Goal: Task Accomplishment & Management: Use online tool/utility

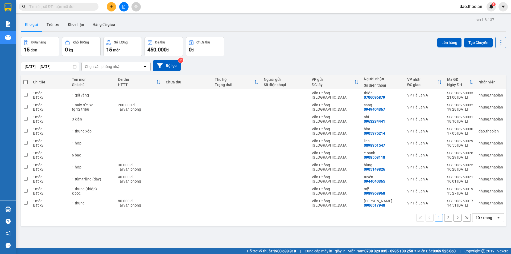
click at [486, 217] on div "10 / trang" at bounding box center [484, 217] width 17 height 5
click at [483, 206] on span "100 / trang" at bounding box center [482, 205] width 19 height 5
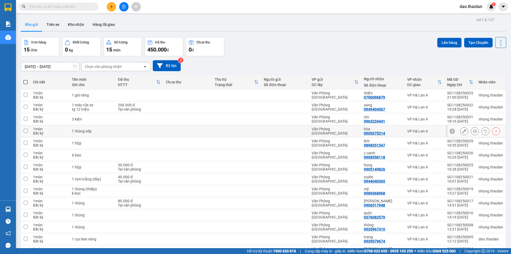
click at [346, 128] on td "Văn Phòng [GEOGRAPHIC_DATA]" at bounding box center [335, 131] width 52 height 12
checkbox input "true"
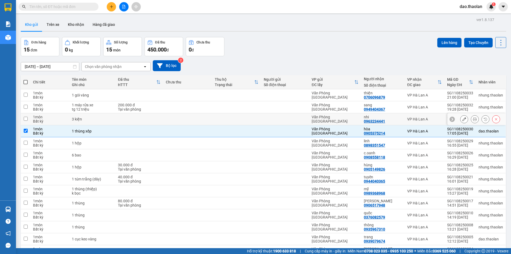
click at [350, 119] on div "Văn Phòng [GEOGRAPHIC_DATA]" at bounding box center [335, 119] width 47 height 9
checkbox input "true"
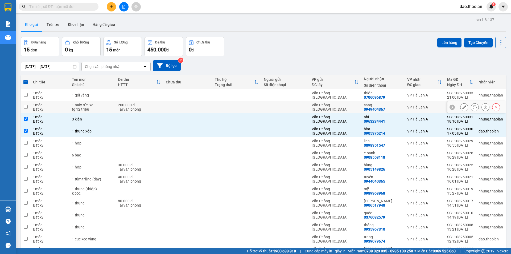
click at [356, 107] on div "Văn Phòng [GEOGRAPHIC_DATA]" at bounding box center [335, 107] width 47 height 9
checkbox input "true"
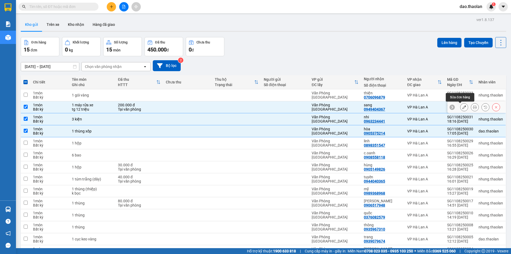
click at [463, 107] on icon at bounding box center [465, 107] width 4 height 4
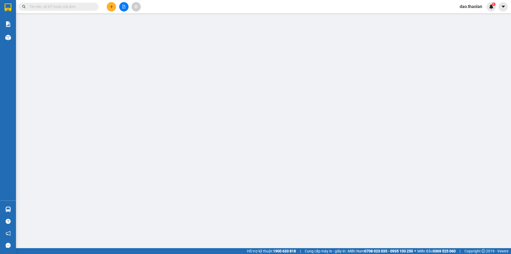
type input "0949404367"
type input "sang"
type input "200.000"
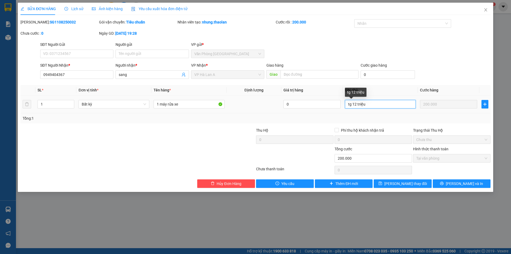
click at [359, 104] on input "tg 12 triệu" at bounding box center [380, 104] width 71 height 9
type input "tg 12triệu"
click at [414, 184] on span "[PERSON_NAME] thay đổi" at bounding box center [406, 184] width 43 height 6
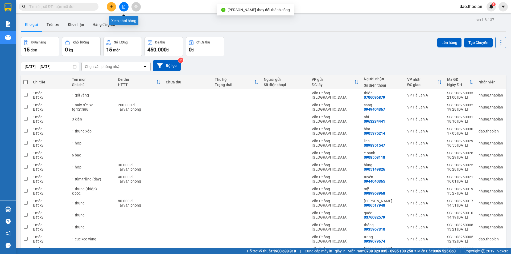
click at [124, 7] on icon "file-add" at bounding box center [124, 7] width 4 height 4
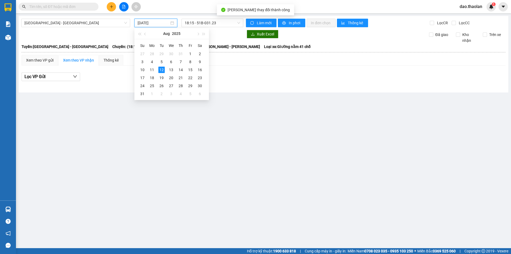
click at [167, 22] on input "[DATE]" at bounding box center [154, 23] width 32 height 6
click at [149, 68] on td "11" at bounding box center [152, 70] width 10 height 8
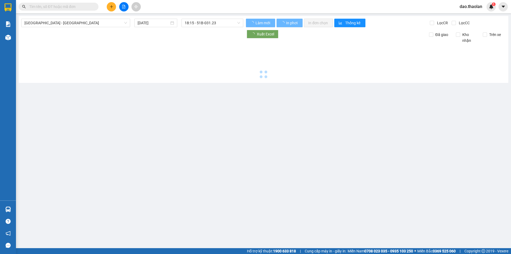
click at [149, 69] on div at bounding box center [263, 61] width 485 height 37
type input "[DATE]"
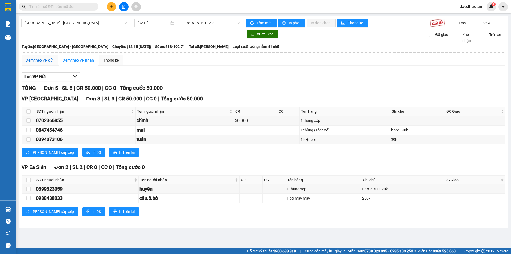
click at [45, 59] on div "Xem theo VP gửi" at bounding box center [39, 60] width 27 height 6
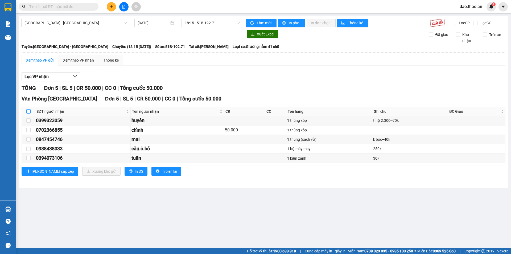
click at [29, 111] on input "checkbox" at bounding box center [28, 111] width 4 height 4
checkbox input "true"
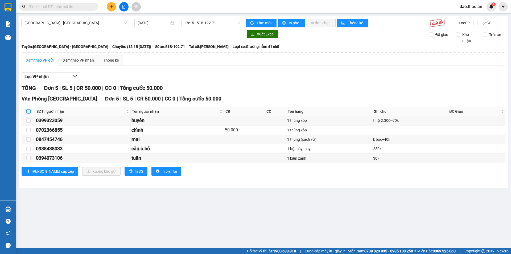
checkbox input "true"
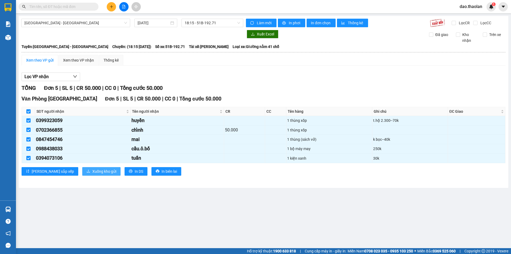
drag, startPoint x: 82, startPoint y: 169, endPoint x: 110, endPoint y: 165, distance: 28.9
click at [92, 169] on span "Xuống kho gửi" at bounding box center [104, 171] width 24 height 6
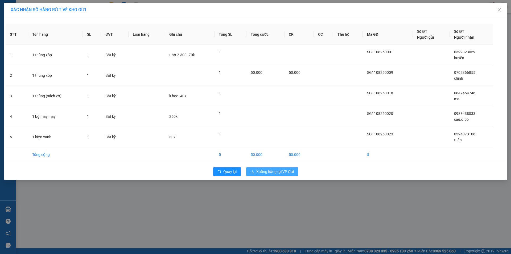
click at [272, 170] on span "Xuống hàng tại VP Gửi" at bounding box center [276, 172] width 38 height 6
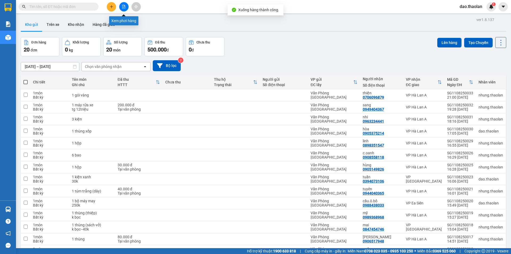
click at [125, 6] on icon "file-add" at bounding box center [124, 7] width 3 height 4
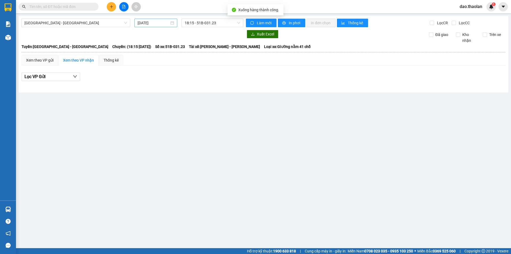
click at [160, 24] on input "[DATE]" at bounding box center [154, 23] width 32 height 6
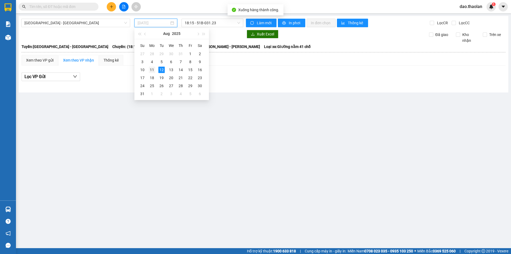
click at [156, 68] on td "11" at bounding box center [152, 70] width 10 height 8
type input "[DATE]"
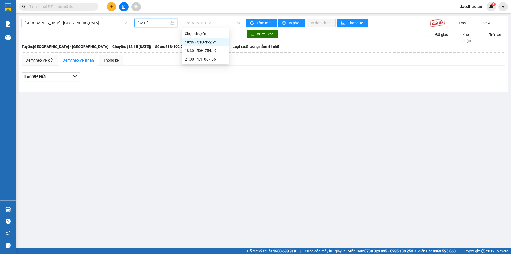
drag, startPoint x: 198, startPoint y: 24, endPoint x: 202, endPoint y: 36, distance: 13.3
click at [199, 24] on span "18:15 - 51B-192.71" at bounding box center [212, 23] width 55 height 8
click at [201, 51] on div "18:30 - 50H-754.19" at bounding box center [206, 51] width 42 height 6
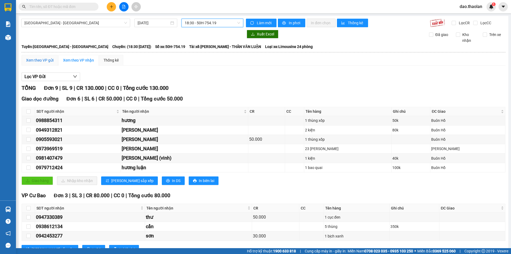
click at [43, 59] on div "Xem theo VP gửi" at bounding box center [39, 60] width 27 height 6
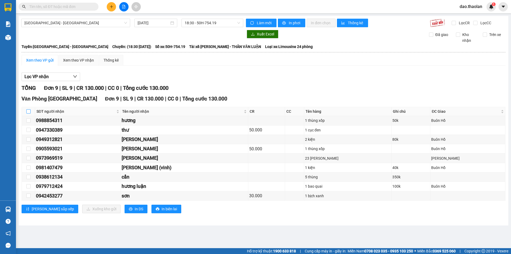
click at [27, 113] on input "checkbox" at bounding box center [28, 111] width 4 height 4
checkbox input "true"
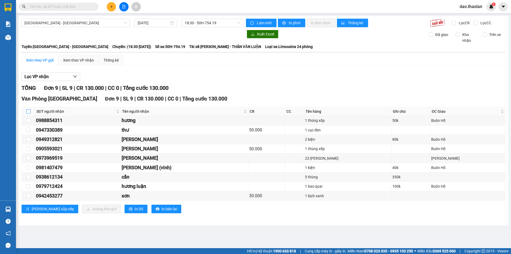
checkbox input "true"
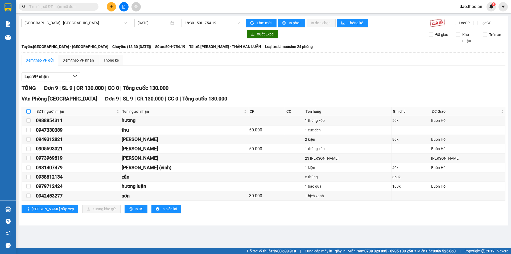
checkbox input "true"
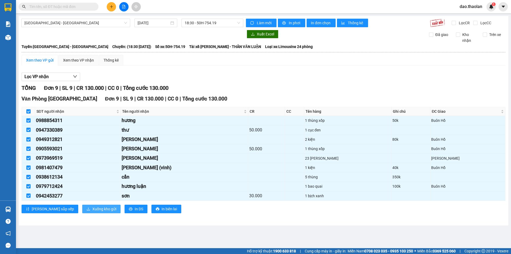
click at [92, 209] on span "Xuống kho gửi" at bounding box center [104, 209] width 24 height 6
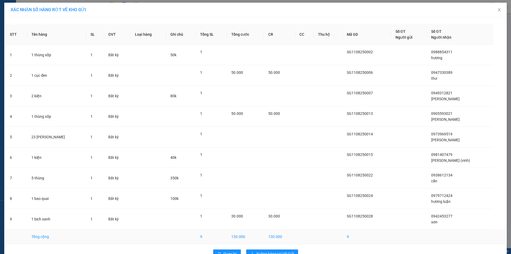
scroll to position [14, 0]
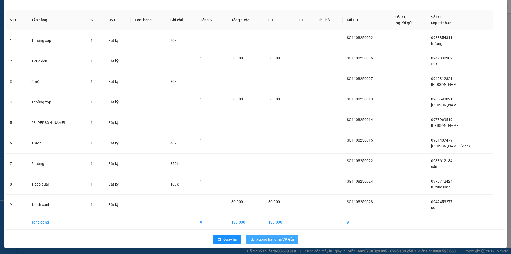
click at [277, 240] on span "Xuống hàng tại VP Gửi" at bounding box center [276, 239] width 38 height 6
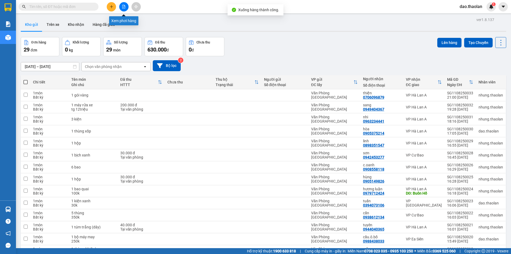
click at [122, 8] on icon "file-add" at bounding box center [124, 7] width 4 height 4
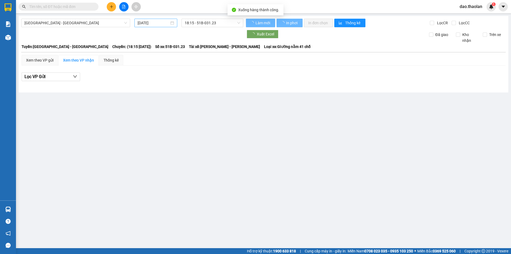
click at [156, 26] on div "[DATE]" at bounding box center [156, 23] width 43 height 9
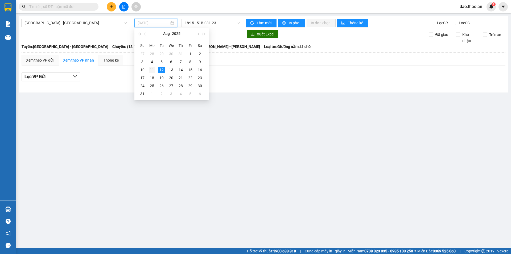
click at [154, 69] on div "11" at bounding box center [152, 70] width 6 height 6
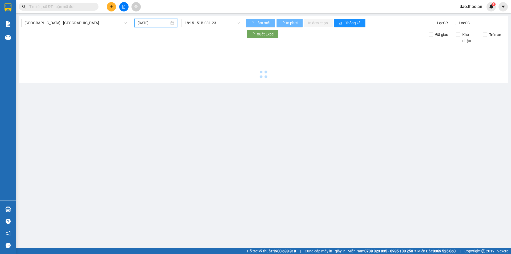
type input "[DATE]"
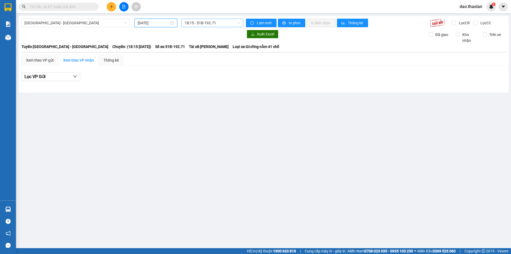
click at [214, 26] on span "18:15 - 51B-192.71" at bounding box center [212, 23] width 55 height 8
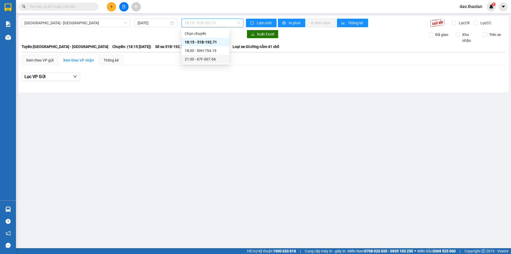
click at [205, 58] on div "21:30 - 47F-007.66" at bounding box center [206, 59] width 42 height 6
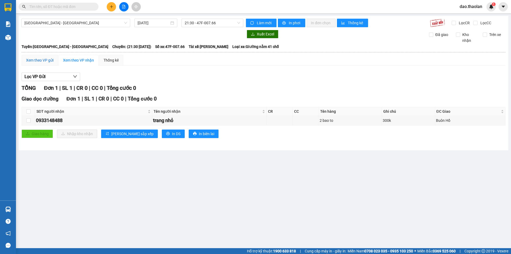
drag, startPoint x: 43, startPoint y: 59, endPoint x: 38, endPoint y: 72, distance: 14.3
click at [44, 59] on div "Xem theo VP gửi" at bounding box center [39, 60] width 27 height 6
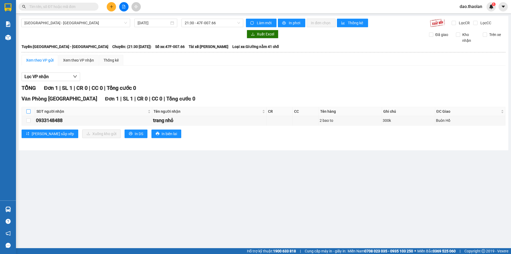
click at [30, 111] on input "checkbox" at bounding box center [28, 111] width 4 height 4
checkbox input "true"
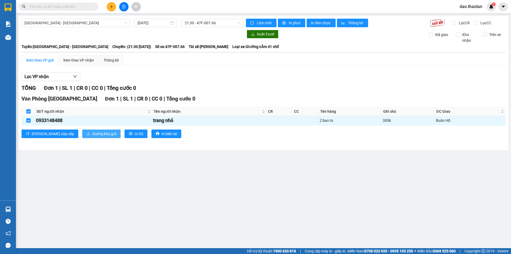
click at [92, 134] on span "Xuống kho gửi" at bounding box center [104, 134] width 24 height 6
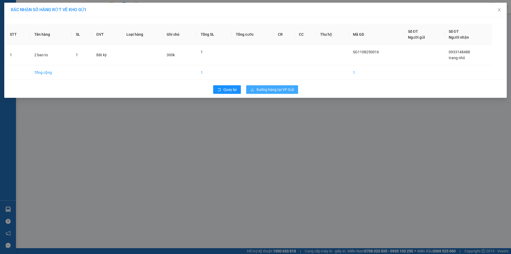
drag, startPoint x: 277, startPoint y: 81, endPoint x: 278, endPoint y: 89, distance: 7.5
click at [278, 81] on div "STT Tên hàng SL ĐVT Loại hàng Ghi chú Tổng SL Tổng cước CR CC Thu hộ Mã GD Số Đ…" at bounding box center [255, 57] width 503 height 80
click at [279, 90] on span "Xuống hàng tại VP Gửi" at bounding box center [276, 90] width 38 height 6
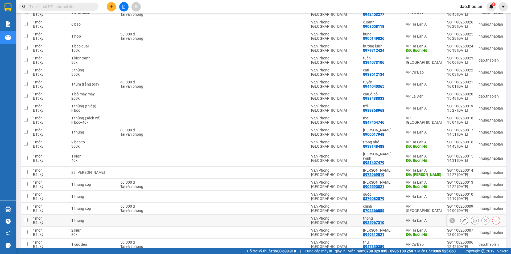
scroll to position [223, 0]
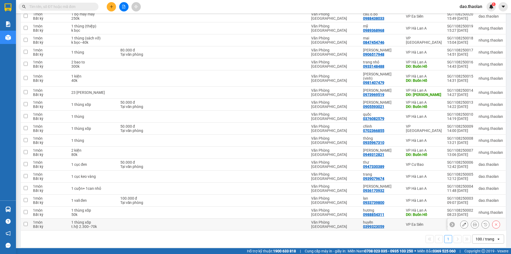
click at [463, 222] on icon at bounding box center [465, 224] width 4 height 4
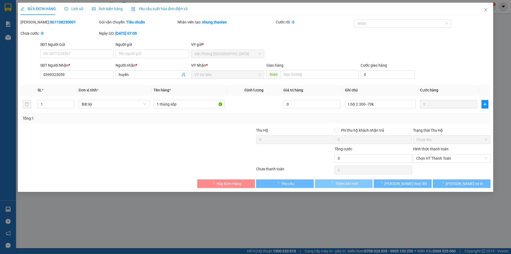
type input "0399323059"
type input "huyền"
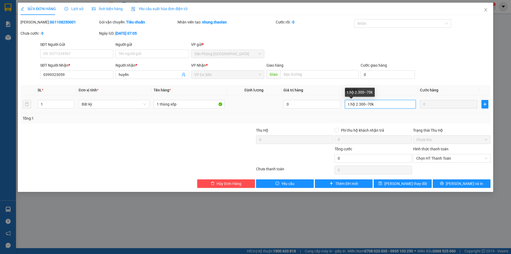
drag, startPoint x: 375, startPoint y: 105, endPoint x: 364, endPoint y: 107, distance: 11.1
click at [364, 107] on input "t.hộ 2.300--70k" at bounding box center [380, 104] width 71 height 9
click at [351, 104] on input "--70kt.hộ 2.300" at bounding box center [380, 104] width 71 height 9
click at [352, 103] on input "--70kt.hộ 2.300" at bounding box center [380, 104] width 71 height 9
click at [354, 102] on input "70kt.hộ 2.300" at bounding box center [380, 104] width 71 height 9
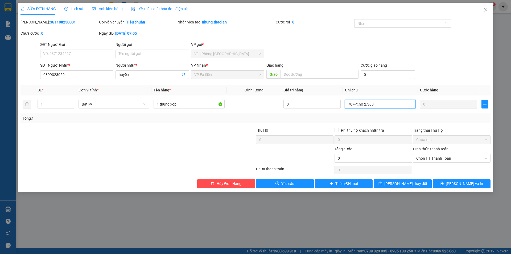
type input "70k--t.hộ 2.300"
drag, startPoint x: 396, startPoint y: 174, endPoint x: 397, endPoint y: 182, distance: 8.3
click at [396, 177] on div "Total Paid Fee 0 Total UnPaid Fee 0 Cash Collection Total Fee Mã ĐH: SG11082500…" at bounding box center [256, 103] width 470 height 169
click at [397, 182] on span "[PERSON_NAME] thay đổi" at bounding box center [406, 184] width 43 height 6
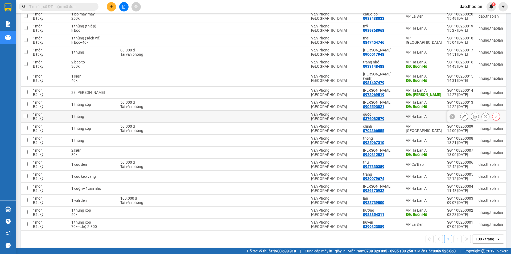
scroll to position [196, 0]
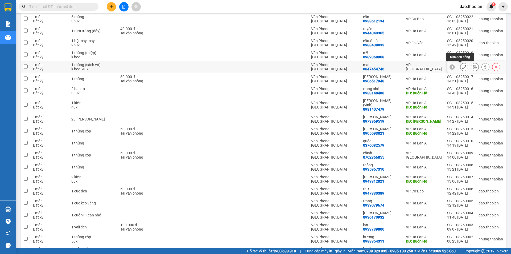
click at [461, 67] on button at bounding box center [464, 66] width 7 height 9
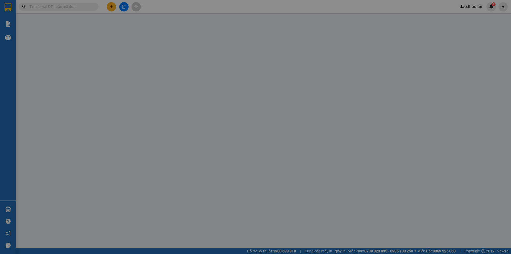
type input "0847454746"
type input "mai"
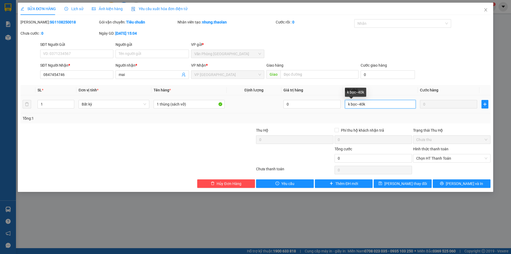
drag, startPoint x: 357, startPoint y: 102, endPoint x: 379, endPoint y: 100, distance: 21.4
click at [379, 100] on input "k bọc--40k" at bounding box center [380, 104] width 71 height 9
click at [351, 102] on input "--40kk bọc" at bounding box center [380, 104] width 71 height 9
click at [353, 102] on input "40kk bọc" at bounding box center [380, 104] width 71 height 9
type input "40k--k bọc"
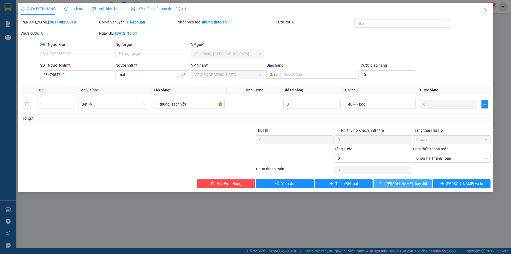
click at [406, 182] on span "[PERSON_NAME] thay đổi" at bounding box center [406, 184] width 43 height 6
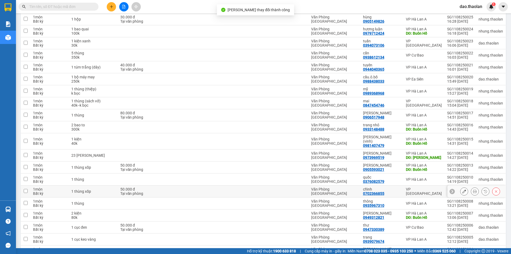
scroll to position [223, 0]
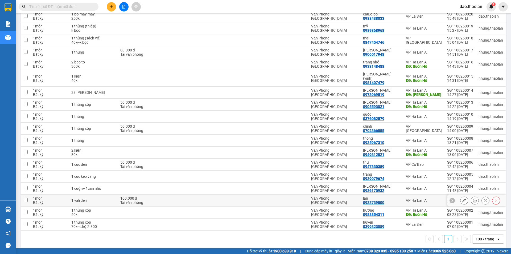
click at [111, 198] on div "1 vali đen" at bounding box center [93, 200] width 44 height 4
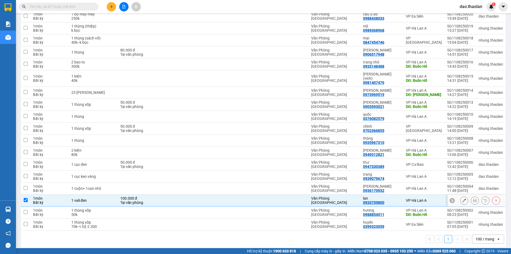
checkbox input "true"
click at [112, 208] on div "1 thùng xốp" at bounding box center [93, 210] width 44 height 4
checkbox input "true"
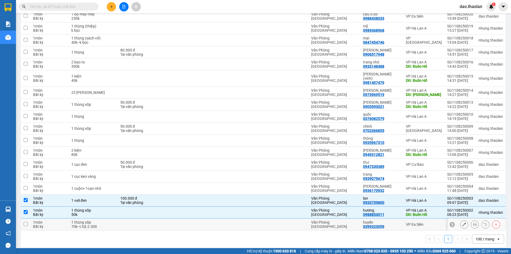
click at [120, 221] on td at bounding box center [141, 224] width 47 height 12
checkbox input "true"
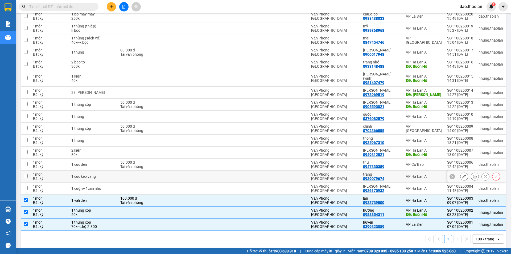
click at [139, 173] on td at bounding box center [141, 176] width 47 height 12
checkbox input "true"
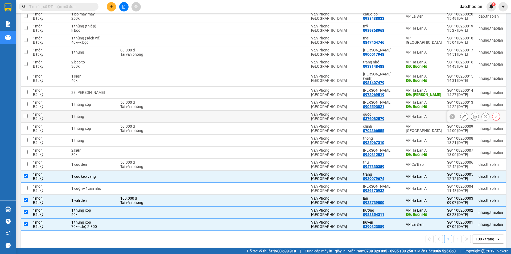
click at [309, 111] on td at bounding box center [285, 117] width 47 height 12
checkbox input "true"
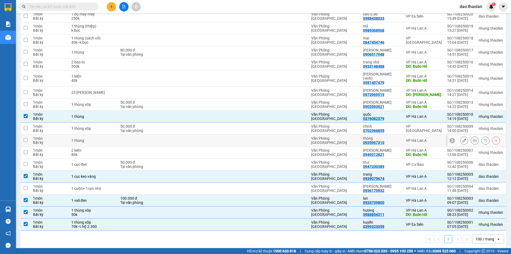
click at [303, 138] on div at bounding box center [285, 140] width 42 height 4
checkbox input "true"
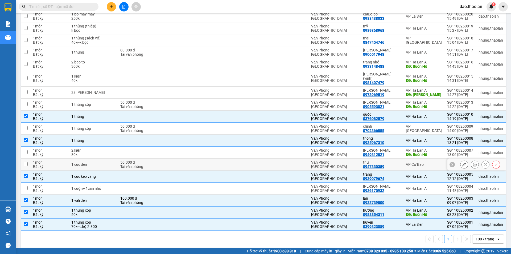
click at [303, 158] on td at bounding box center [285, 164] width 47 height 12
checkbox input "true"
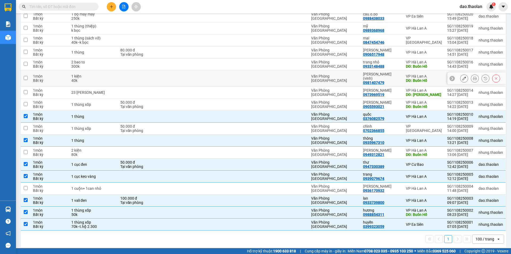
click at [291, 76] on div at bounding box center [285, 78] width 42 height 4
checkbox input "true"
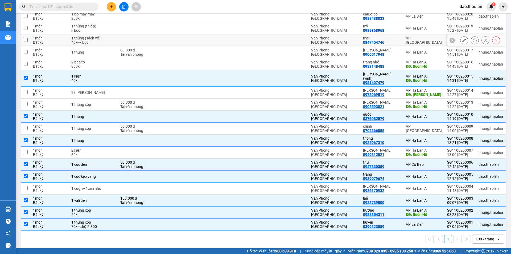
click at [400, 40] on div "mai" at bounding box center [382, 38] width 38 height 4
checkbox input "true"
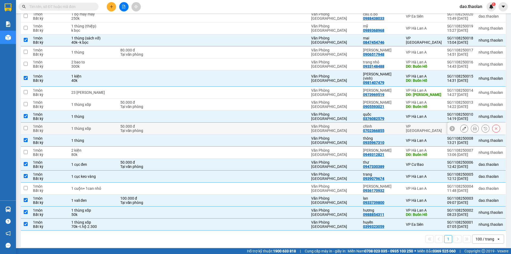
click at [387, 124] on div "chỉnh" at bounding box center [382, 126] width 38 height 4
checkbox input "true"
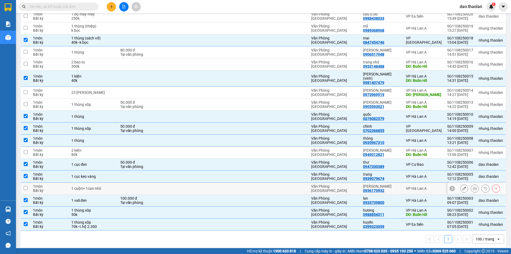
click at [255, 186] on td at bounding box center [237, 188] width 48 height 12
checkbox input "true"
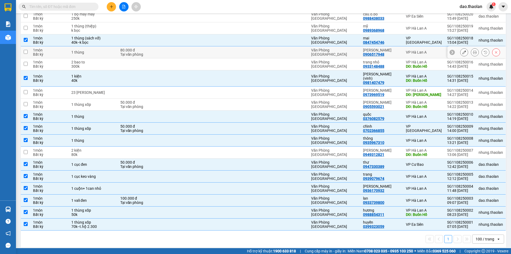
click at [350, 49] on td "Văn Phòng [GEOGRAPHIC_DATA]" at bounding box center [335, 52] width 52 height 12
checkbox input "true"
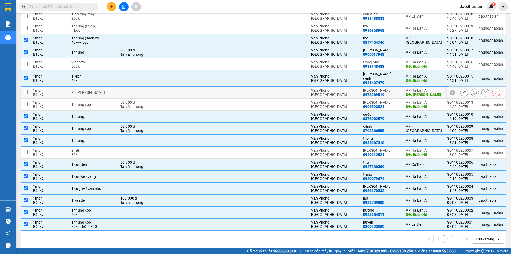
click at [353, 88] on div "Văn Phòng [GEOGRAPHIC_DATA]" at bounding box center [334, 92] width 47 height 9
checkbox input "true"
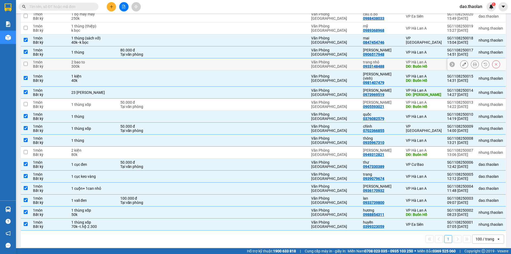
click at [355, 62] on div "Văn Phòng [GEOGRAPHIC_DATA]" at bounding box center [334, 64] width 47 height 9
checkbox input "true"
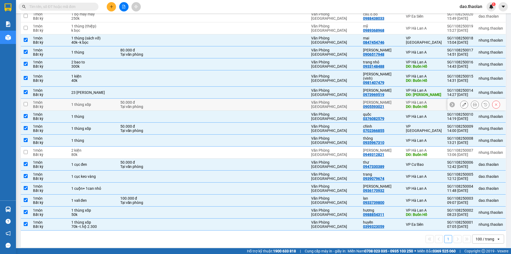
click at [359, 102] on td "Văn Phòng [GEOGRAPHIC_DATA]" at bounding box center [335, 105] width 52 height 12
checkbox input "true"
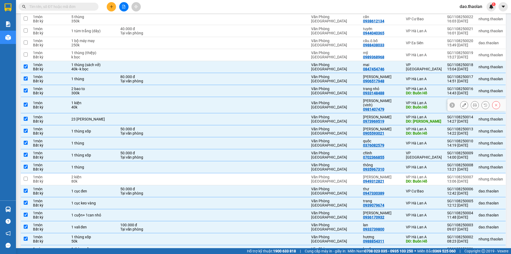
scroll to position [169, 0]
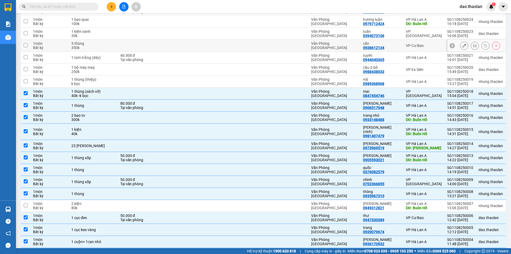
click at [355, 46] on div "Văn Phòng [GEOGRAPHIC_DATA]" at bounding box center [334, 45] width 47 height 9
checkbox input "true"
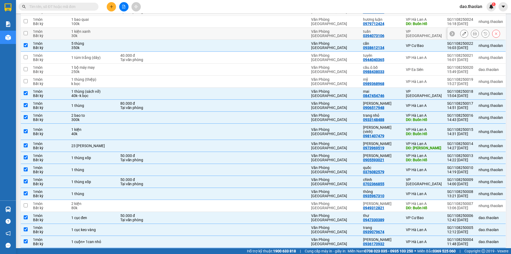
click at [359, 32] on td "Văn Phòng [GEOGRAPHIC_DATA]" at bounding box center [335, 34] width 52 height 12
checkbox input "true"
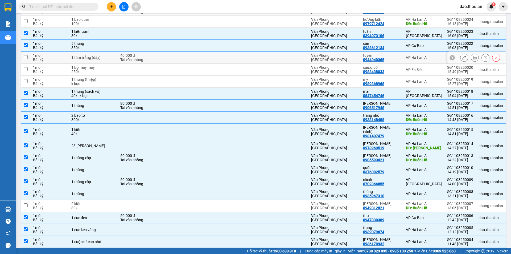
click at [359, 56] on td "Văn Phòng [GEOGRAPHIC_DATA]" at bounding box center [335, 58] width 52 height 12
checkbox input "true"
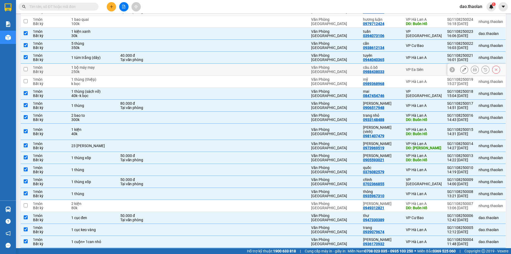
click at [360, 67] on td "Văn Phòng [GEOGRAPHIC_DATA]" at bounding box center [335, 70] width 52 height 12
checkbox input "true"
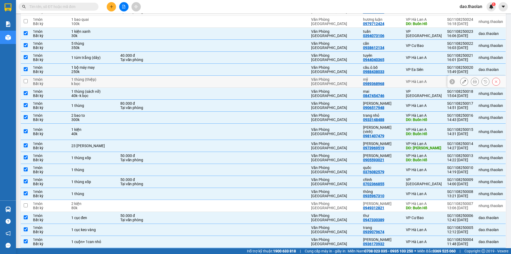
click at [358, 82] on div "Văn Phòng [GEOGRAPHIC_DATA]" at bounding box center [334, 81] width 47 height 9
checkbox input "true"
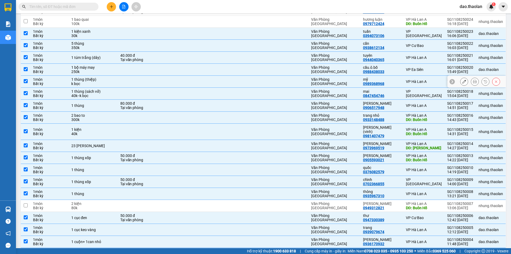
scroll to position [143, 0]
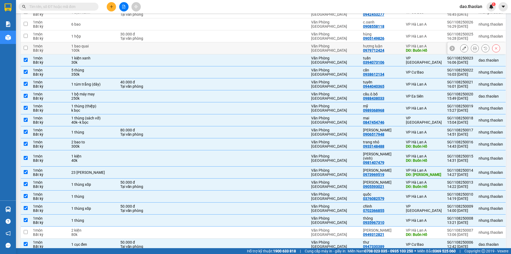
click at [352, 46] on td "Văn Phòng [GEOGRAPHIC_DATA]" at bounding box center [335, 48] width 52 height 12
checkbox input "true"
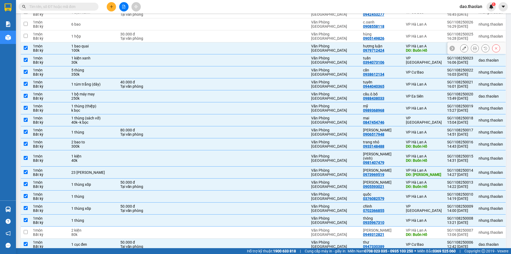
scroll to position [116, 0]
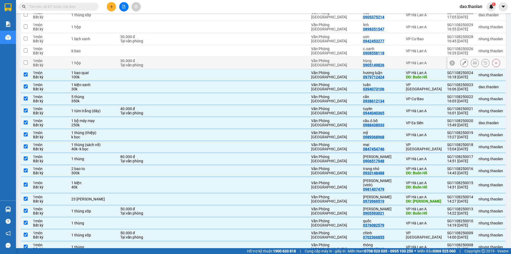
click at [354, 64] on div "Văn Phòng [GEOGRAPHIC_DATA]" at bounding box center [334, 63] width 47 height 9
checkbox input "true"
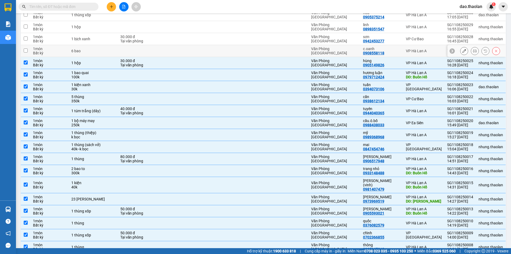
click at [355, 54] on td "Văn Phòng [GEOGRAPHIC_DATA]" at bounding box center [335, 51] width 52 height 12
checkbox input "true"
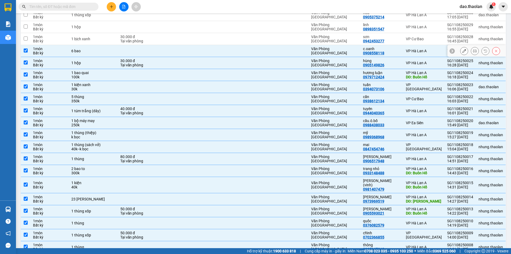
scroll to position [90, 0]
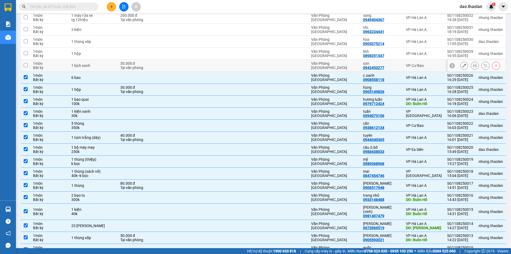
click at [293, 63] on td at bounding box center [285, 66] width 47 height 12
checkbox input "true"
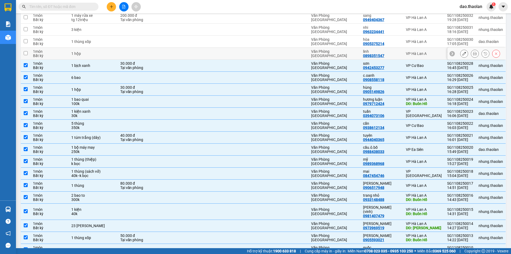
click at [294, 55] on div at bounding box center [285, 53] width 42 height 4
checkbox input "true"
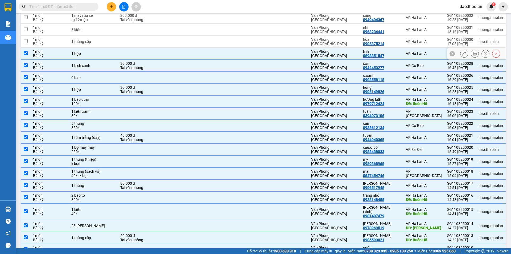
scroll to position [63, 0]
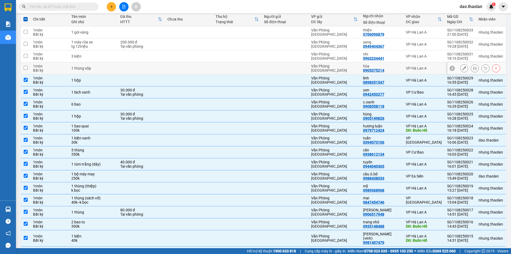
click at [290, 68] on div at bounding box center [285, 68] width 42 height 4
checkbox input "true"
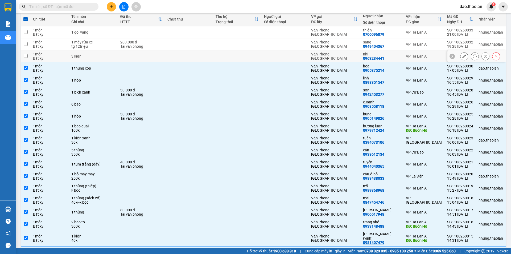
click at [291, 60] on td at bounding box center [285, 56] width 47 height 12
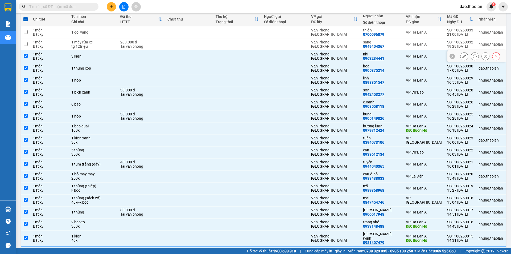
click at [295, 50] on td at bounding box center [285, 56] width 47 height 12
checkbox input "false"
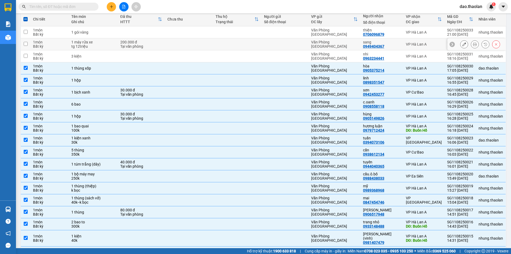
click at [304, 40] on td at bounding box center [285, 44] width 47 height 12
checkbox input "true"
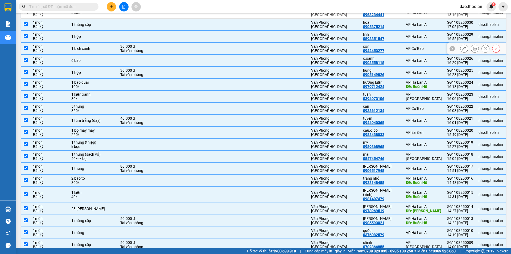
scroll to position [27, 0]
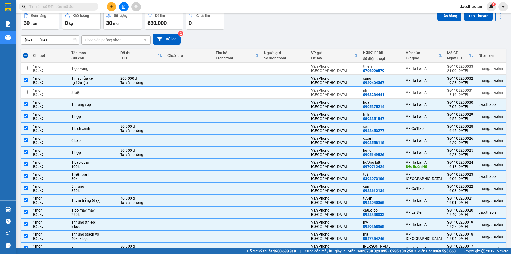
click at [26, 55] on span at bounding box center [25, 55] width 4 height 4
click at [26, 53] on input "checkbox" at bounding box center [26, 53] width 0 height 0
checkbox input "true"
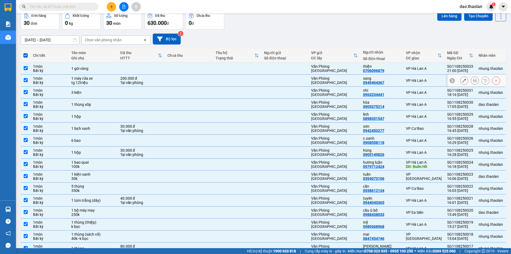
scroll to position [0, 0]
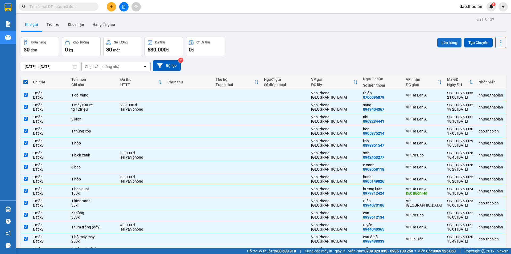
click at [438, 43] on button "Lên hàng" at bounding box center [450, 43] width 24 height 10
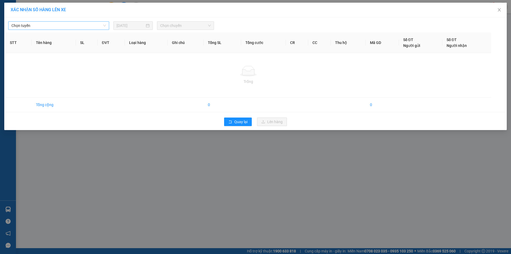
click at [76, 26] on span "Chọn tuyến" at bounding box center [58, 26] width 95 height 8
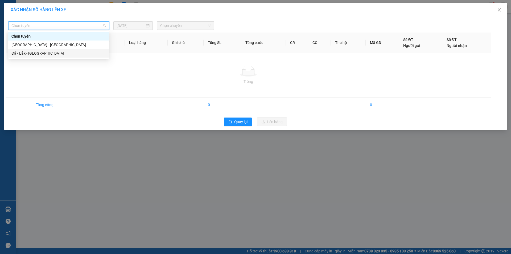
click at [62, 52] on div "Đắk Lắk - [GEOGRAPHIC_DATA]" at bounding box center [58, 53] width 95 height 6
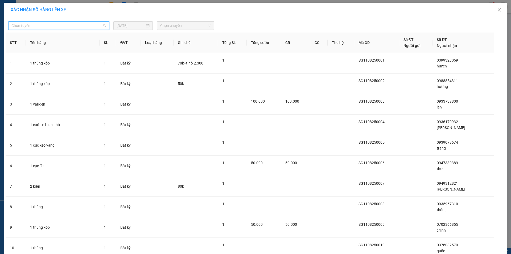
click at [89, 25] on span "Chọn tuyến" at bounding box center [58, 26] width 95 height 8
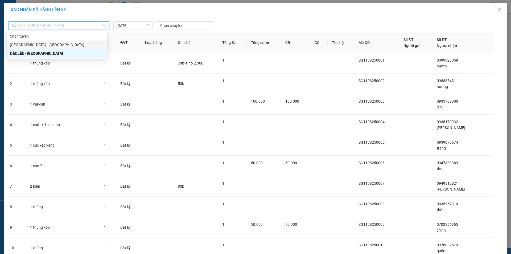
click at [68, 41] on div "[GEOGRAPHIC_DATA] - [GEOGRAPHIC_DATA]" at bounding box center [57, 44] width 101 height 9
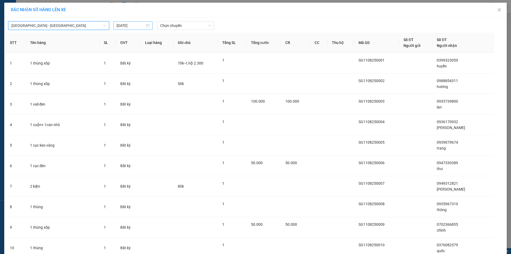
click at [125, 28] on input "[DATE]" at bounding box center [131, 26] width 28 height 6
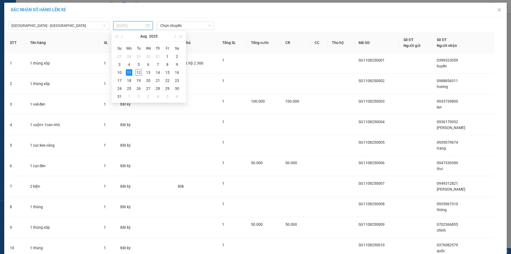
type input "[DATE]"
click at [186, 24] on span "Chọn chuyến" at bounding box center [185, 26] width 51 height 8
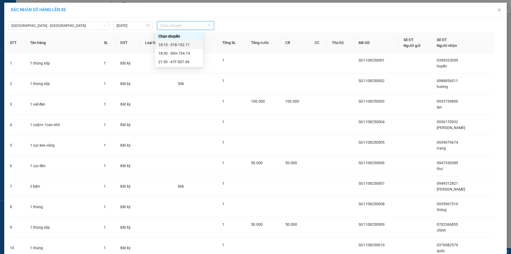
click at [188, 45] on div "18:15 - 51B-192.71" at bounding box center [179, 45] width 42 height 6
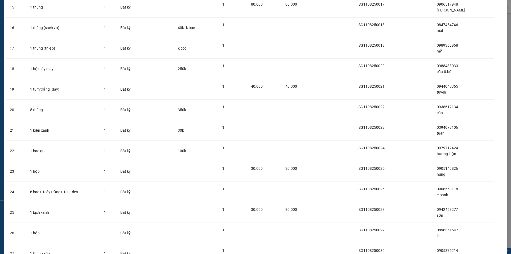
scroll to position [457, 0]
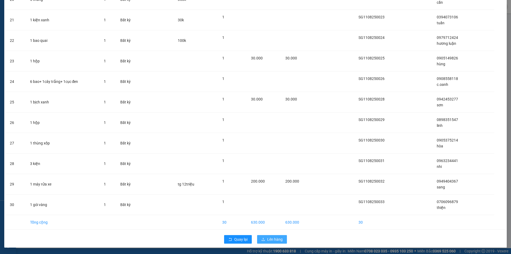
click at [269, 239] on span "Lên hàng" at bounding box center [274, 239] width 15 height 6
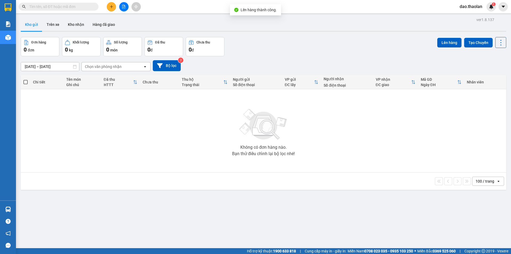
click at [123, 9] on button at bounding box center [123, 6] width 9 height 9
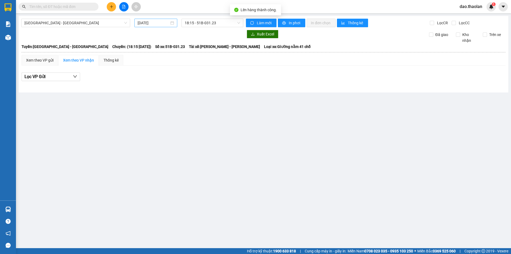
click at [150, 22] on input "[DATE]" at bounding box center [154, 23] width 32 height 6
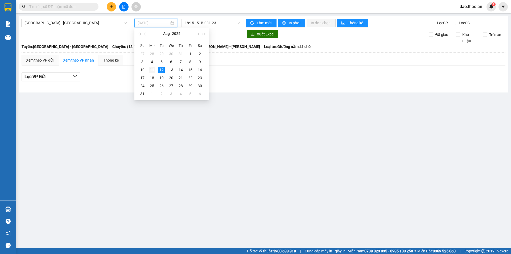
click at [151, 71] on div "11" at bounding box center [152, 70] width 6 height 6
type input "[DATE]"
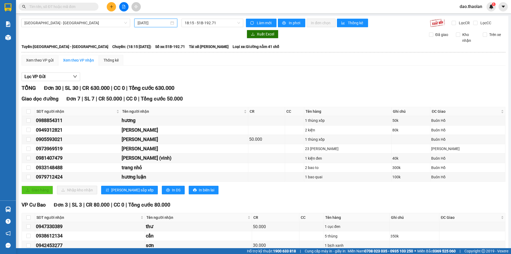
click at [257, 19] on button "Làm mới" at bounding box center [261, 23] width 31 height 9
